Goal: Information Seeking & Learning: Learn about a topic

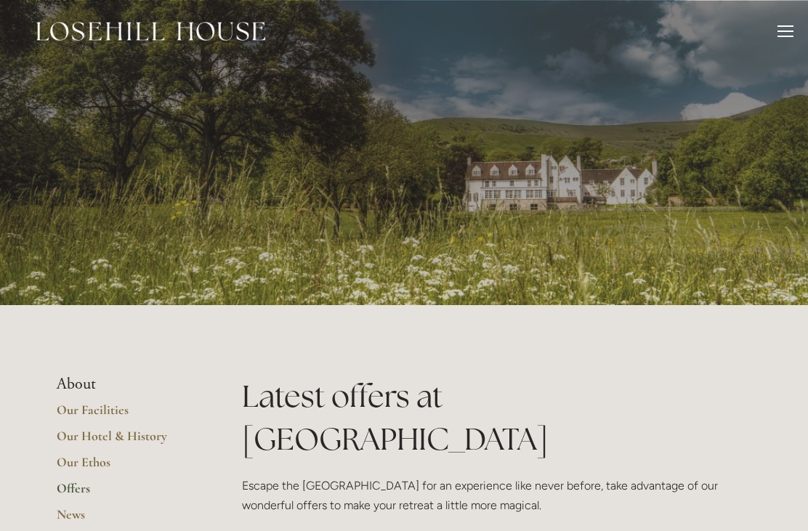
click at [791, 26] on div at bounding box center [785, 25] width 16 height 1
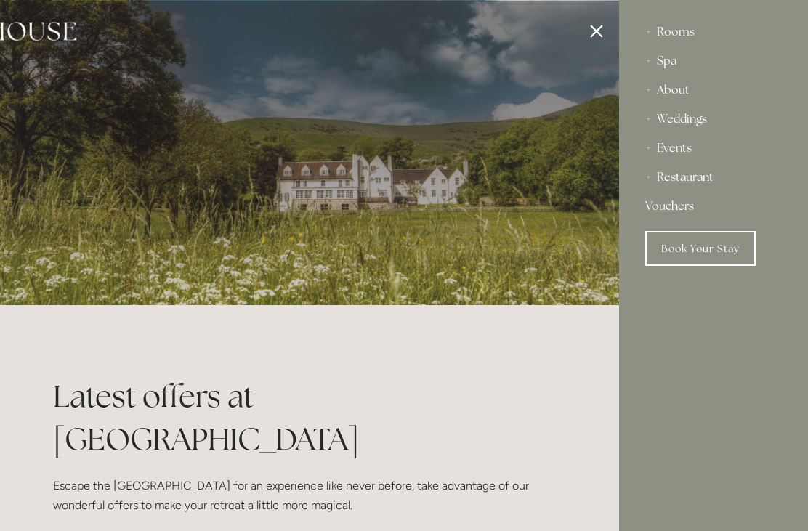
click at [676, 57] on div "Spa" at bounding box center [713, 60] width 137 height 29
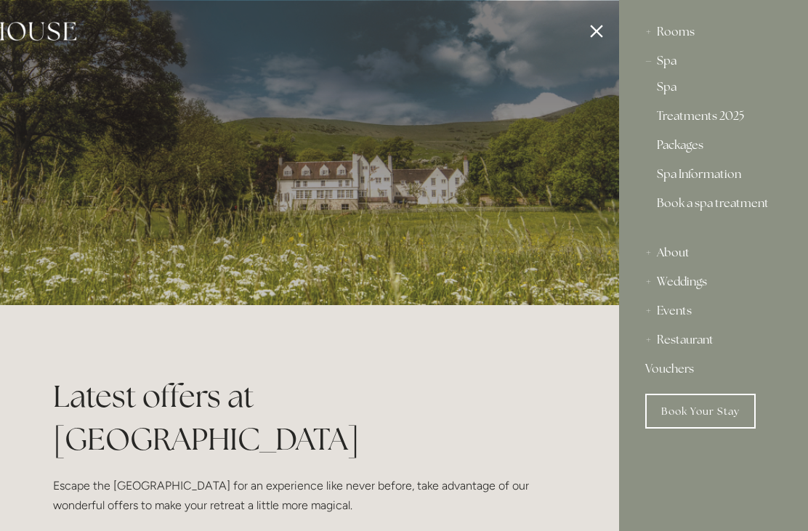
click at [720, 174] on link "Spa Information" at bounding box center [713, 177] width 113 height 17
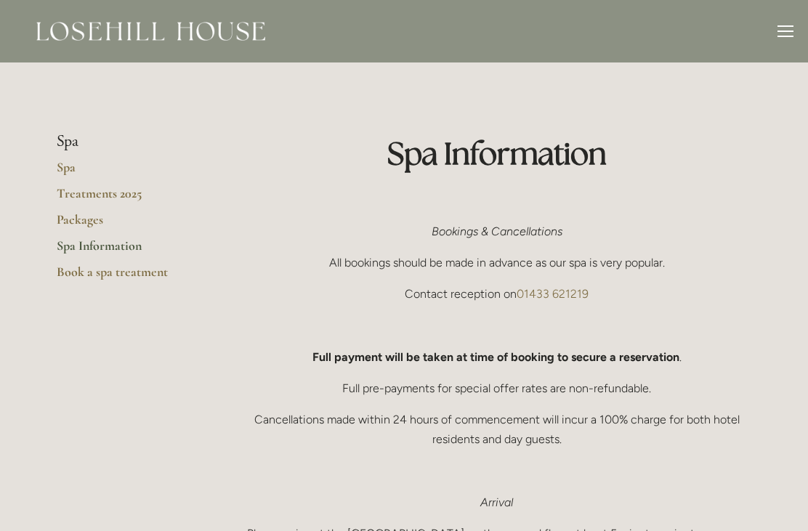
click at [79, 221] on link "Packages" at bounding box center [126, 224] width 139 height 26
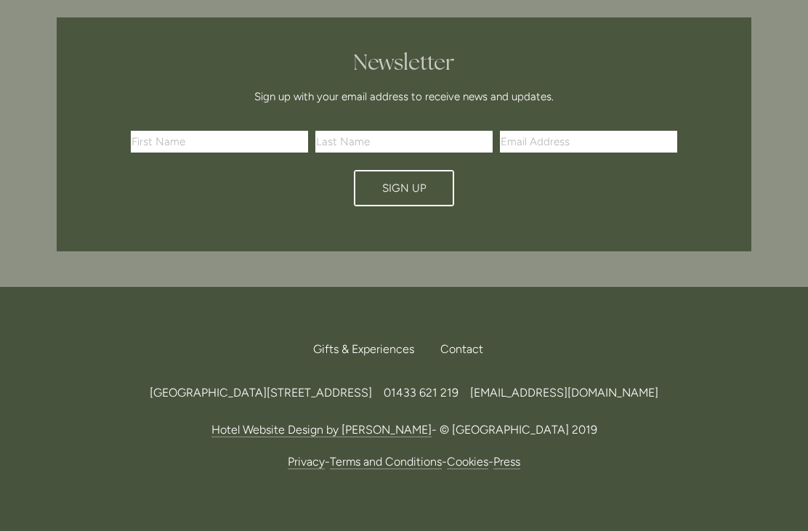
scroll to position [3473, 0]
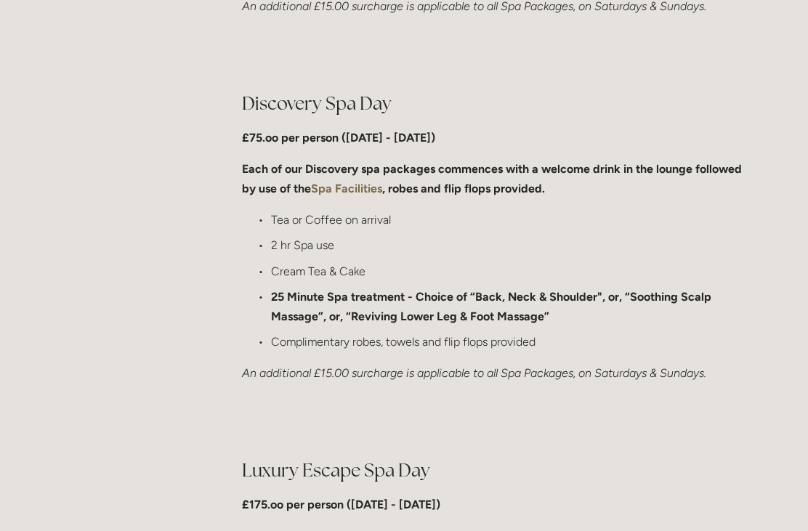
scroll to position [1090, 0]
